Goal: Information Seeking & Learning: Learn about a topic

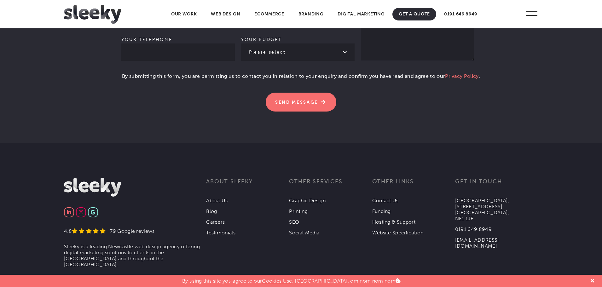
scroll to position [1966, 0]
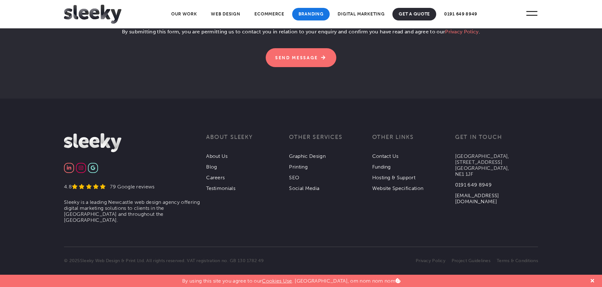
click at [310, 13] on link "Branding" at bounding box center [311, 14] width 38 height 13
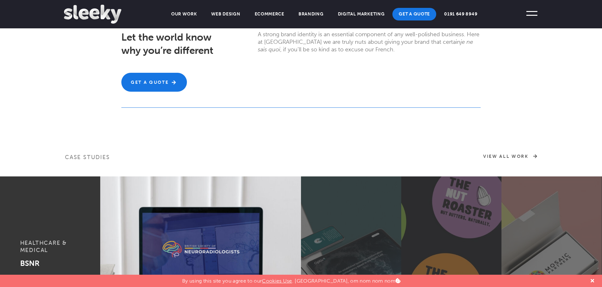
scroll to position [315, 0]
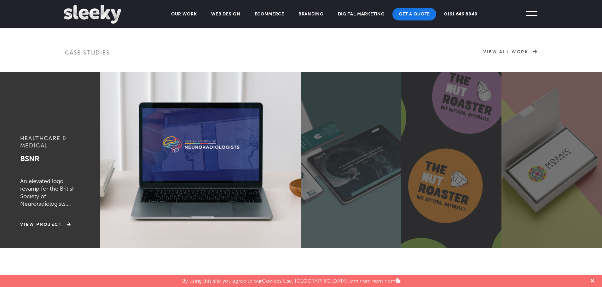
click at [379, 137] on label at bounding box center [351, 160] width 100 height 177
click at [0, 0] on input "radio" at bounding box center [0, 0] width 0 height 0
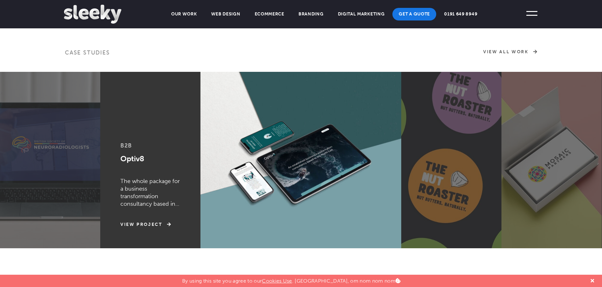
click at [463, 142] on label at bounding box center [452, 160] width 100 height 177
click at [0, 0] on input "radio" at bounding box center [0, 0] width 0 height 0
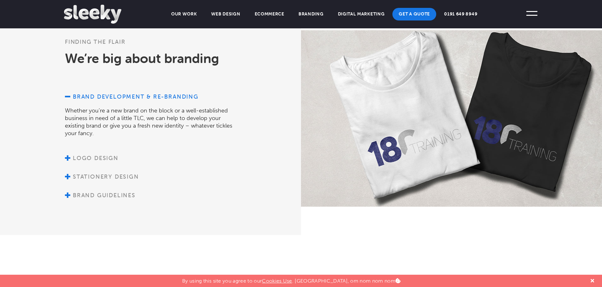
scroll to position [599, 0]
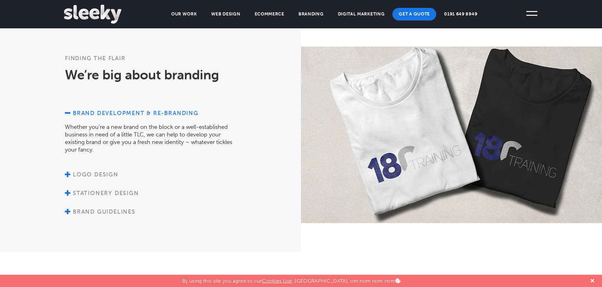
click at [79, 167] on ul "Brand development & re-branding Whether you’re a new brand on the block or a we…" at bounding box center [153, 162] width 176 height 106
click at [80, 172] on link "Logo design" at bounding box center [92, 174] width 54 height 7
